Goal: Information Seeking & Learning: Learn about a topic

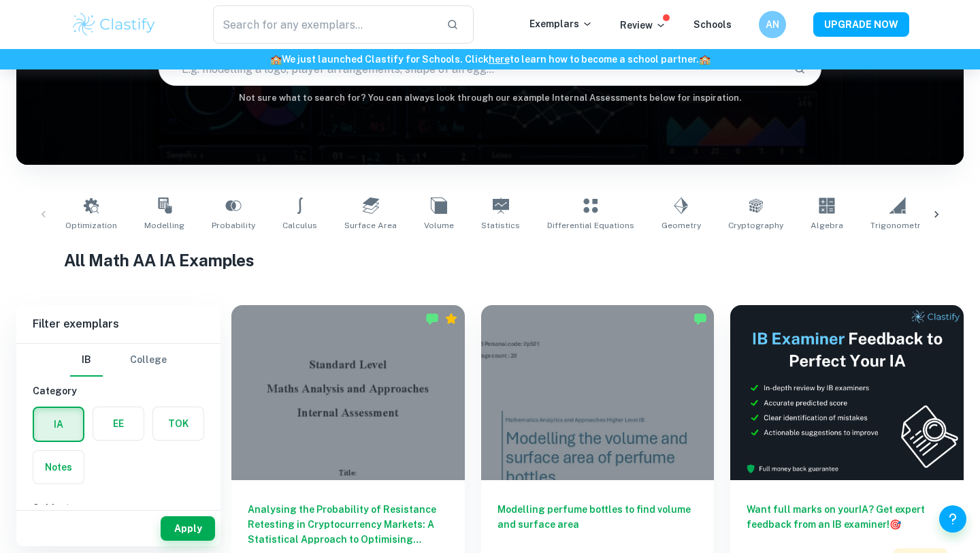
checkbox input "true"
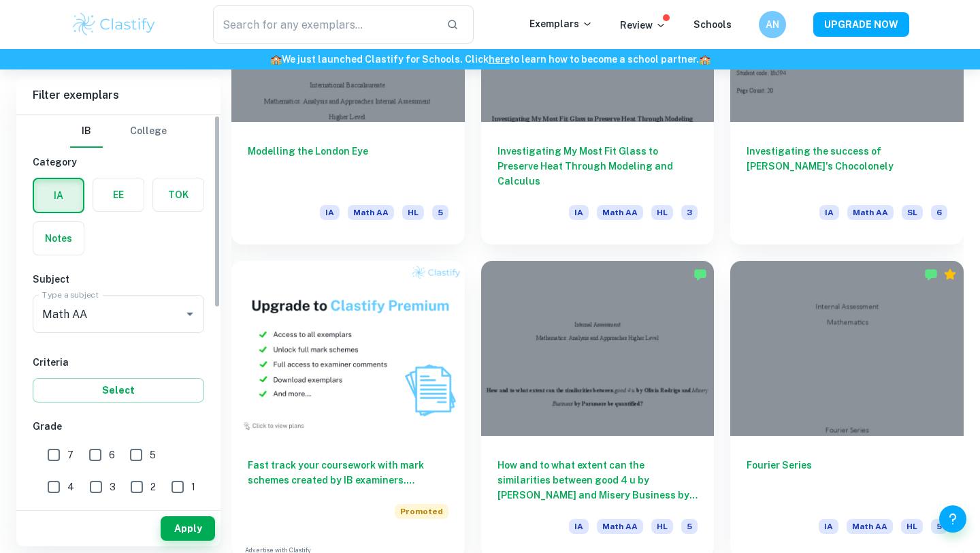
scroll to position [828, 0]
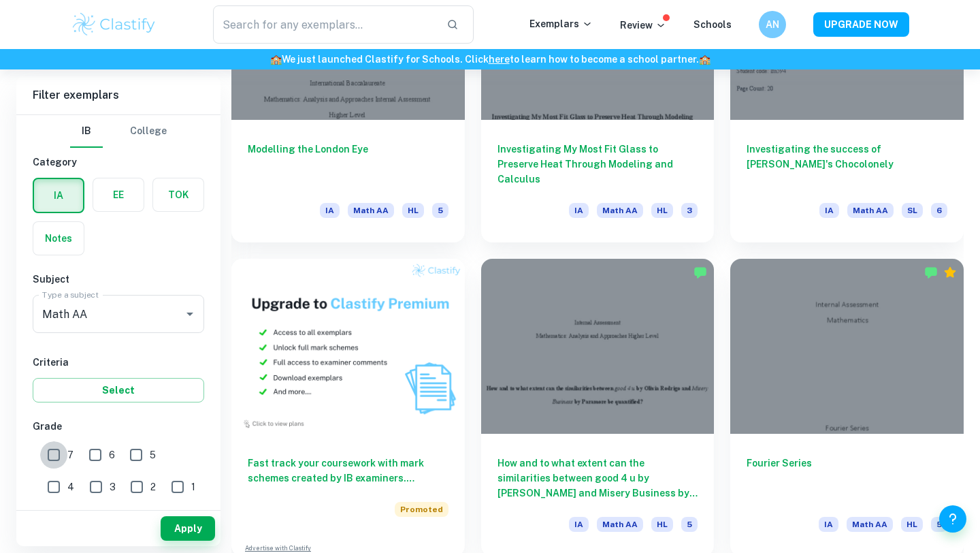
click at [63, 456] on input "7" at bounding box center [53, 454] width 27 height 27
checkbox input "true"
click at [98, 456] on input "6" at bounding box center [95, 454] width 27 height 27
checkbox input "true"
click at [201, 531] on button "Apply" at bounding box center [188, 528] width 54 height 24
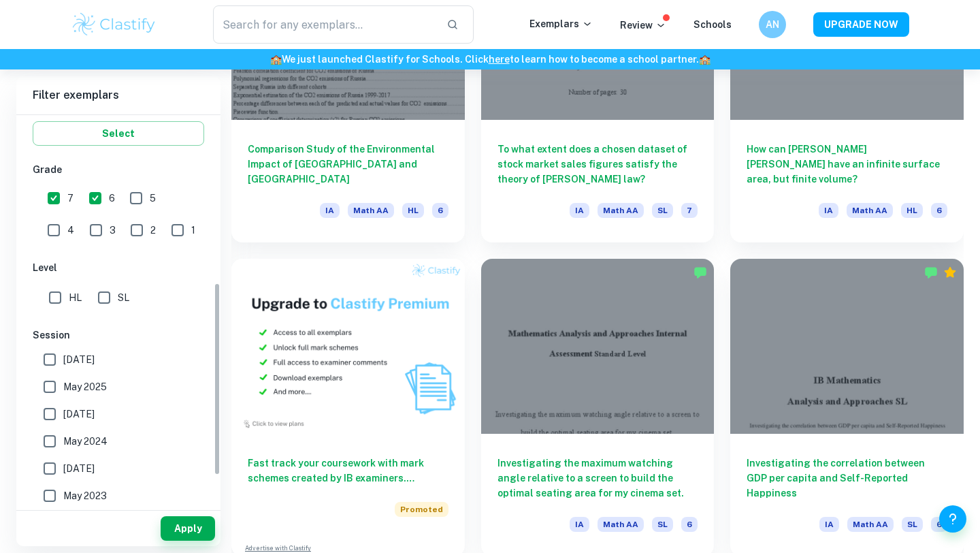
scroll to position [397, 0]
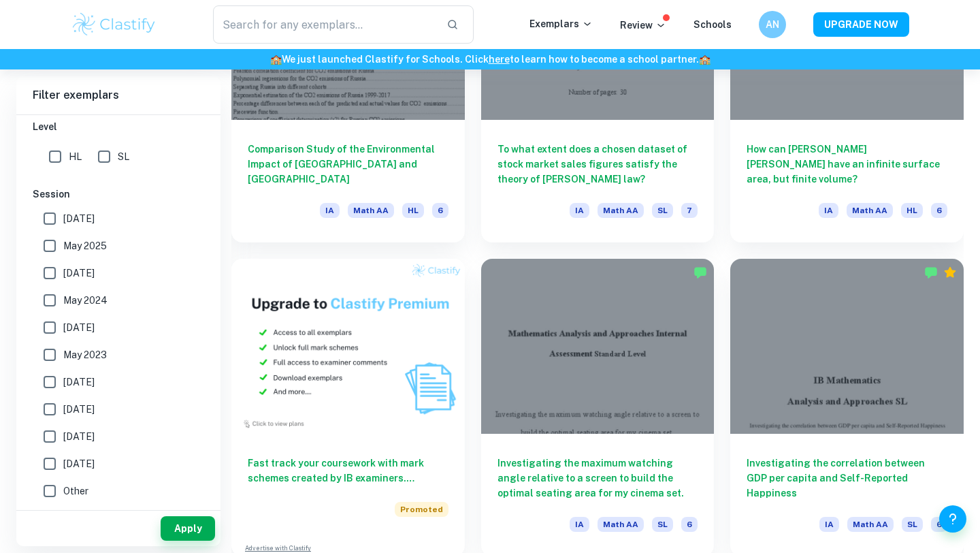
click at [54, 159] on input "HL" at bounding box center [55, 156] width 27 height 27
checkbox input "true"
click at [193, 538] on button "Apply" at bounding box center [188, 528] width 54 height 24
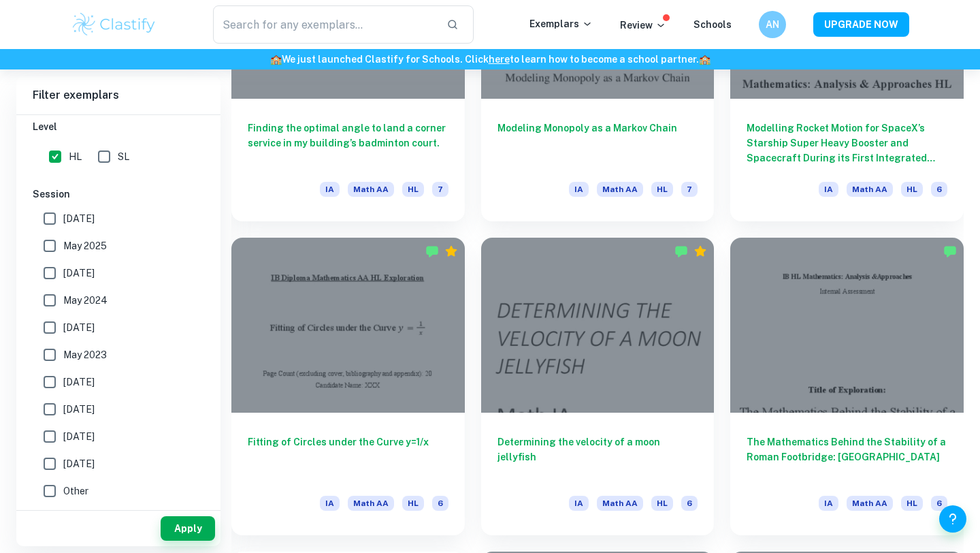
scroll to position [1809, 0]
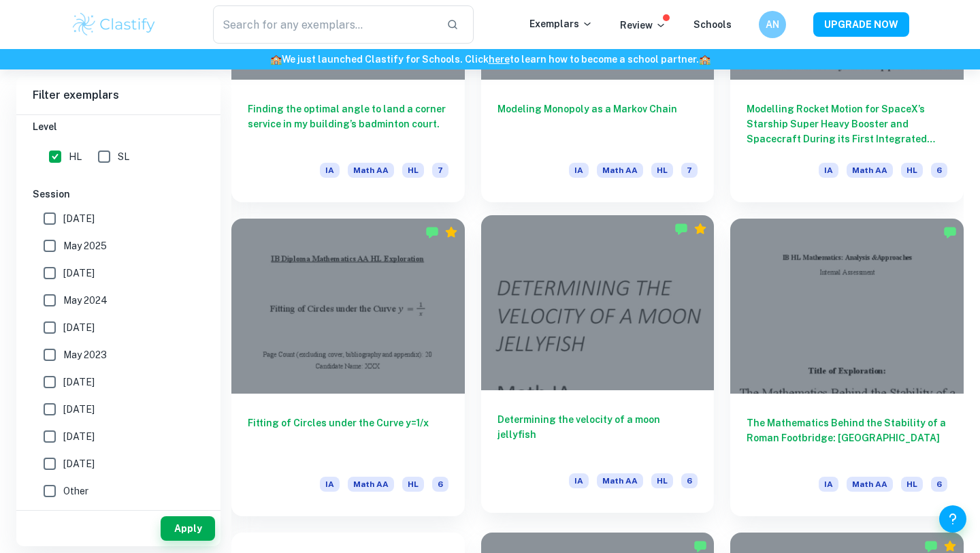
click at [536, 411] on div "Determining the velocity of a moon jellyfish IA Math AA HL 6" at bounding box center [597, 451] width 233 height 122
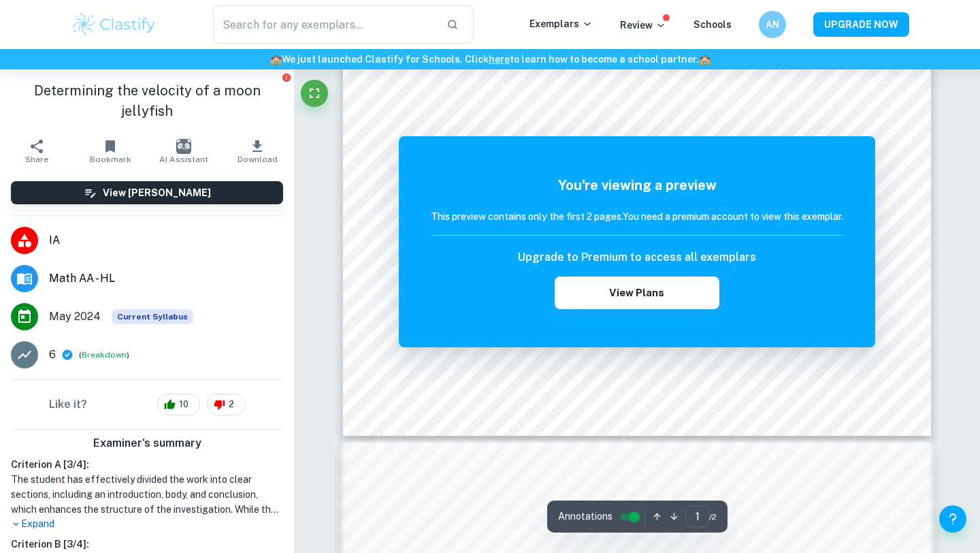
scroll to position [527, 0]
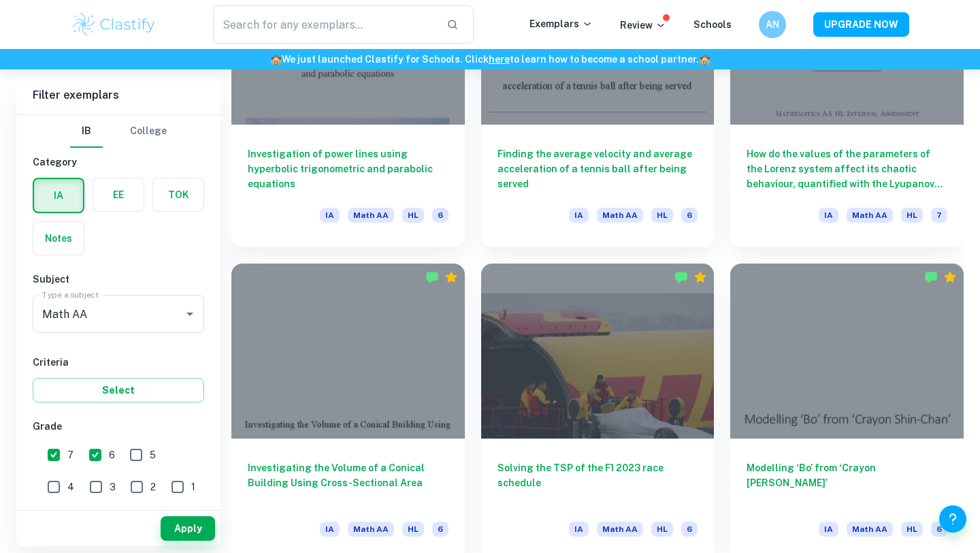
scroll to position [3018, 0]
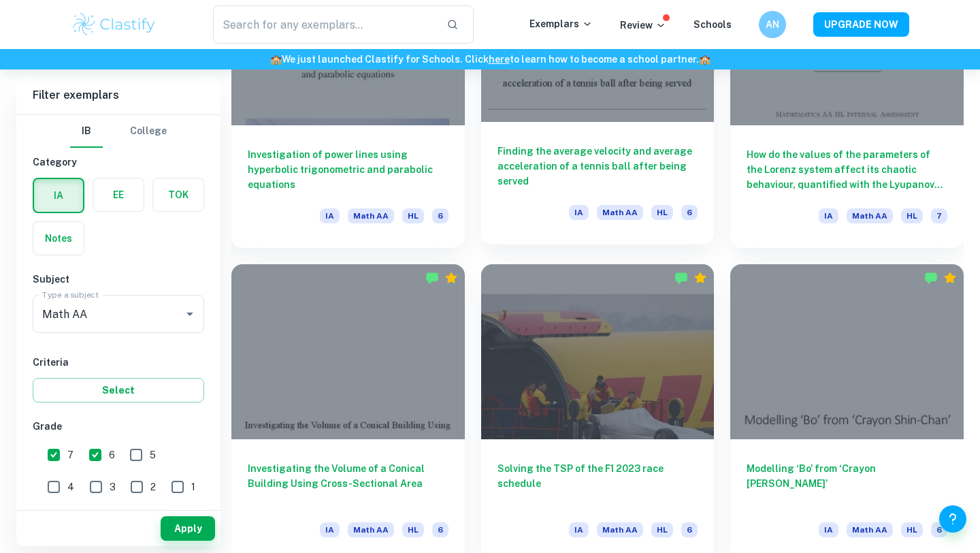
click at [523, 167] on h6 "Finding the average velocity and average acceleration of a tennis ball after be…" at bounding box center [597, 166] width 201 height 45
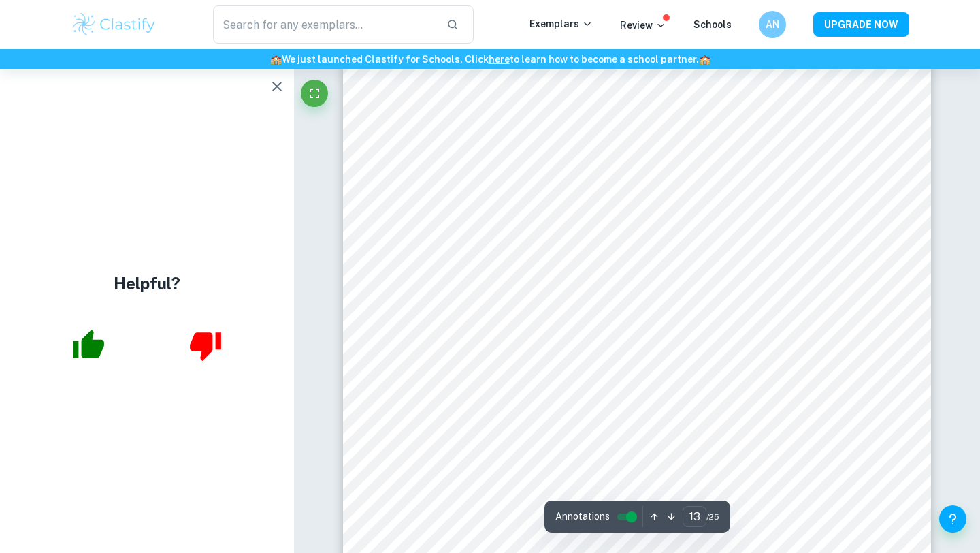
scroll to position [10555, 0]
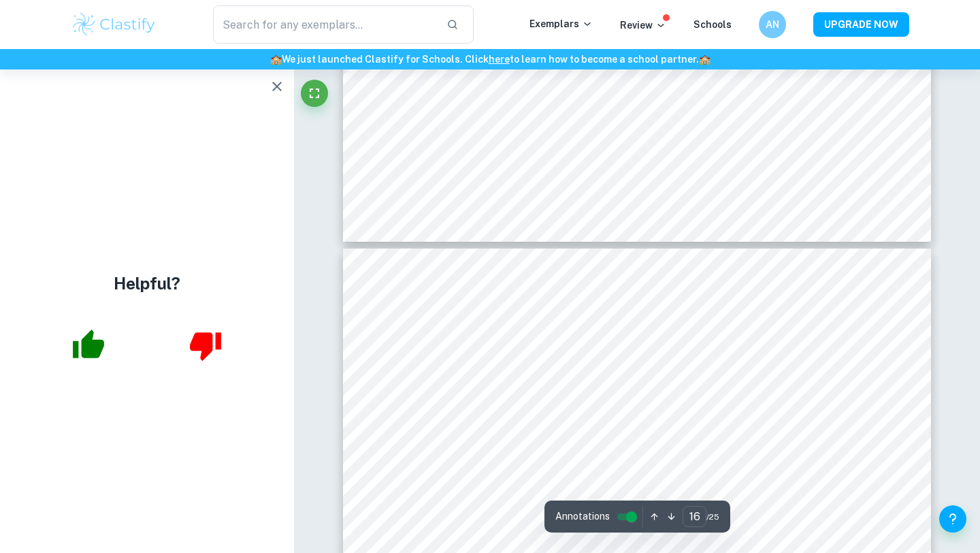
type input "17"
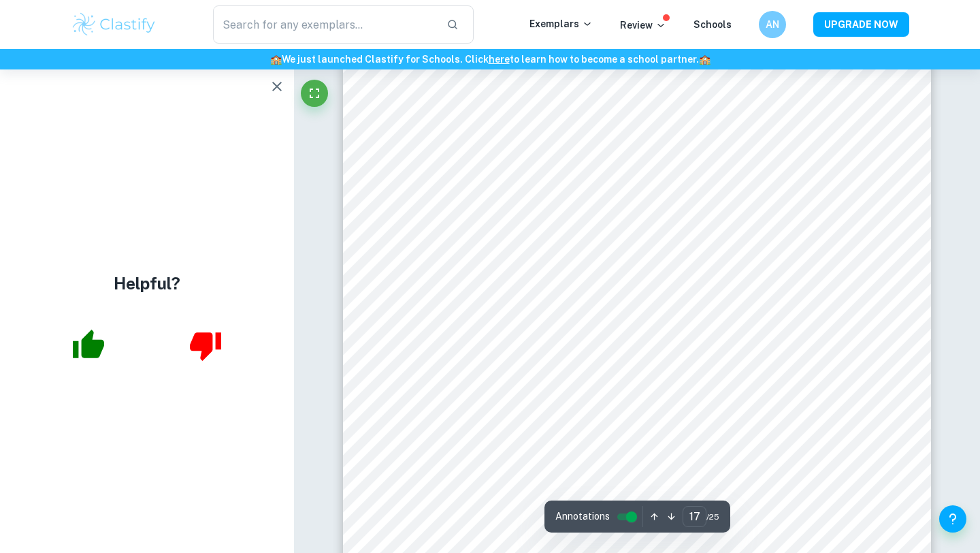
scroll to position [14142, 0]
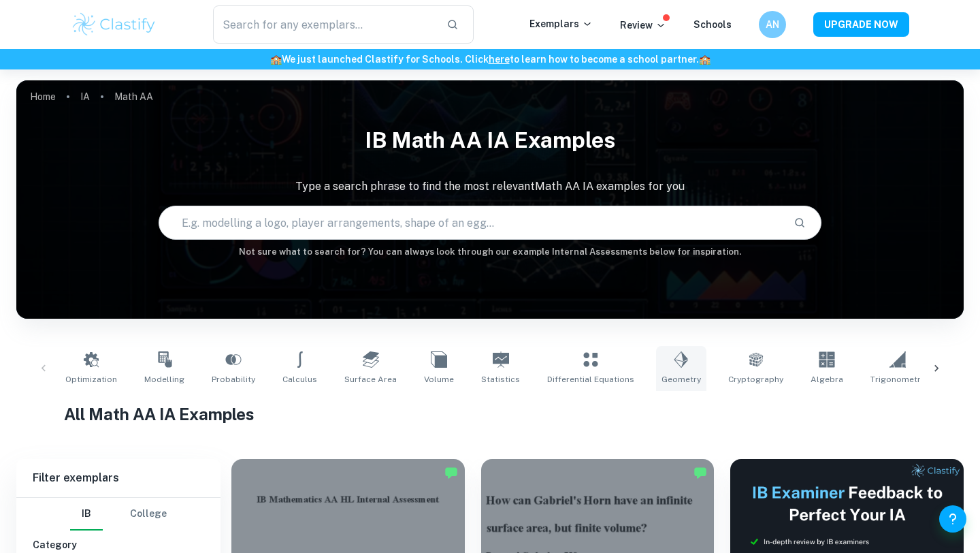
click at [656, 361] on link "Geometry" at bounding box center [681, 368] width 50 height 45
type input "Geometry"
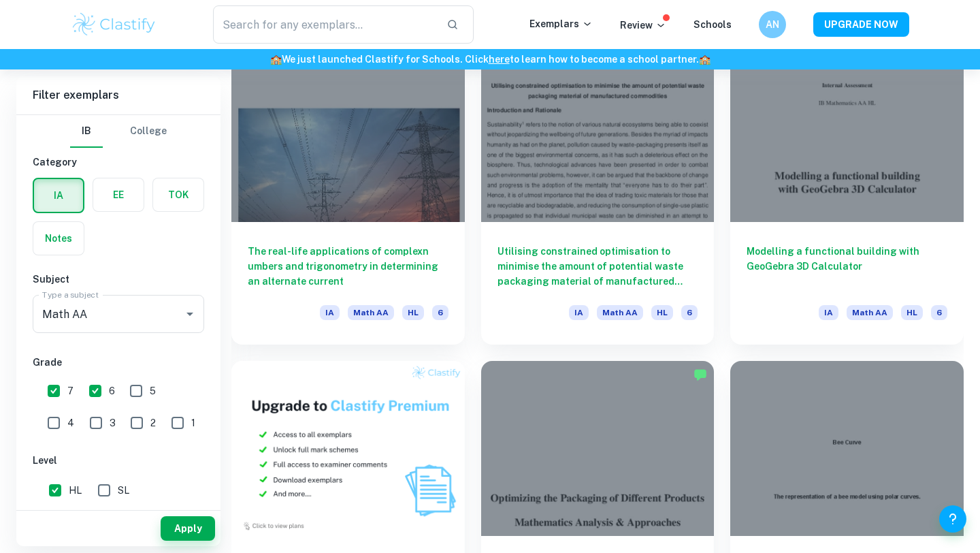
scroll to position [745, 0]
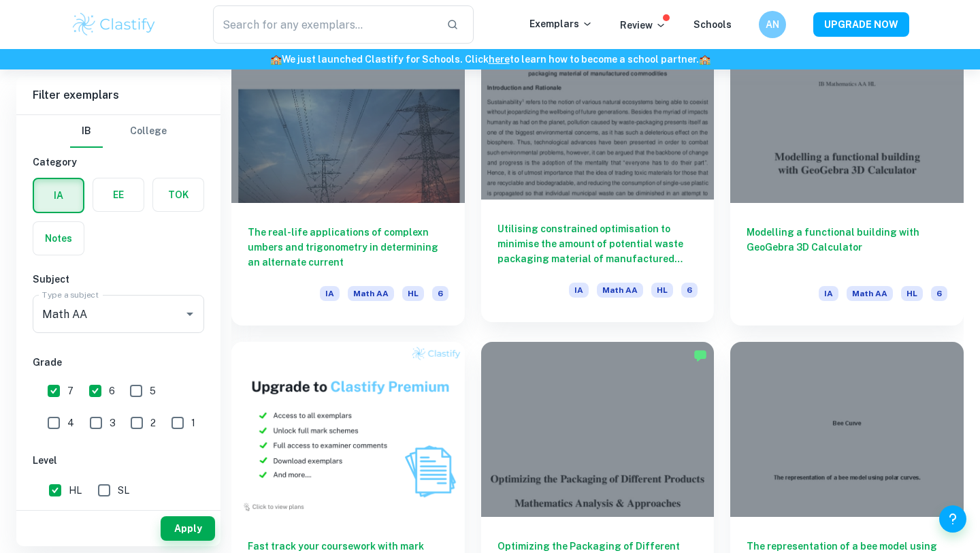
click at [580, 255] on h6 "Utilising constrained optimisation to minimise the amount of potential waste pa…" at bounding box center [597, 243] width 201 height 45
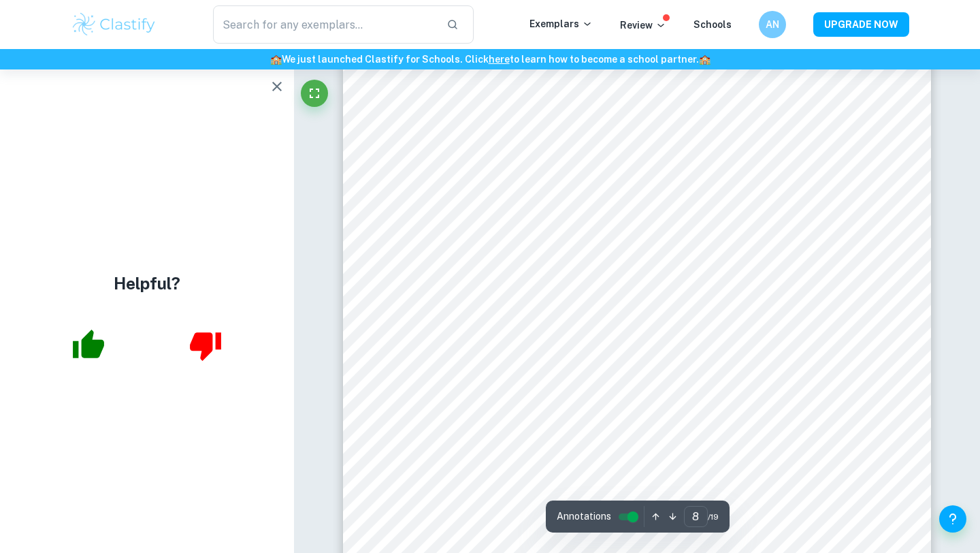
scroll to position [5420, 0]
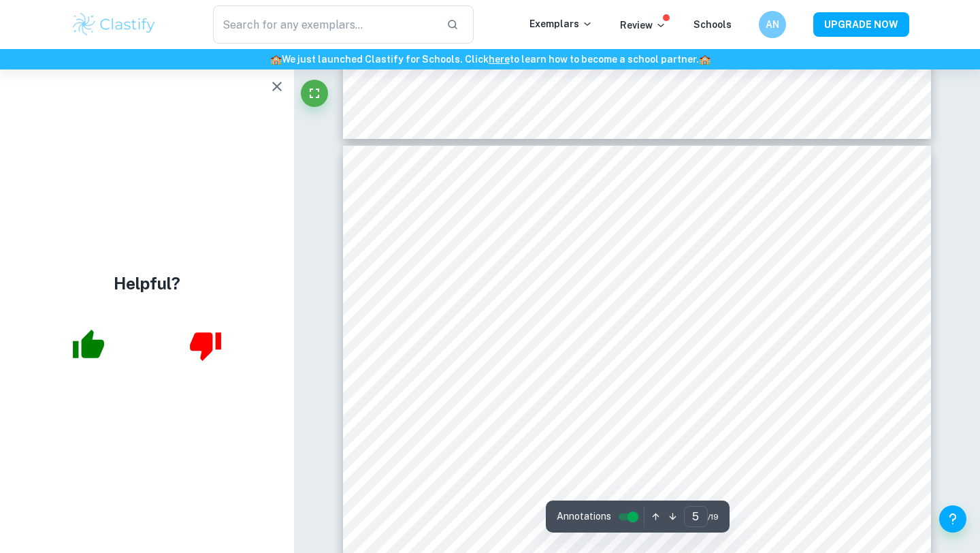
type input "4"
